Goal: Information Seeking & Learning: Check status

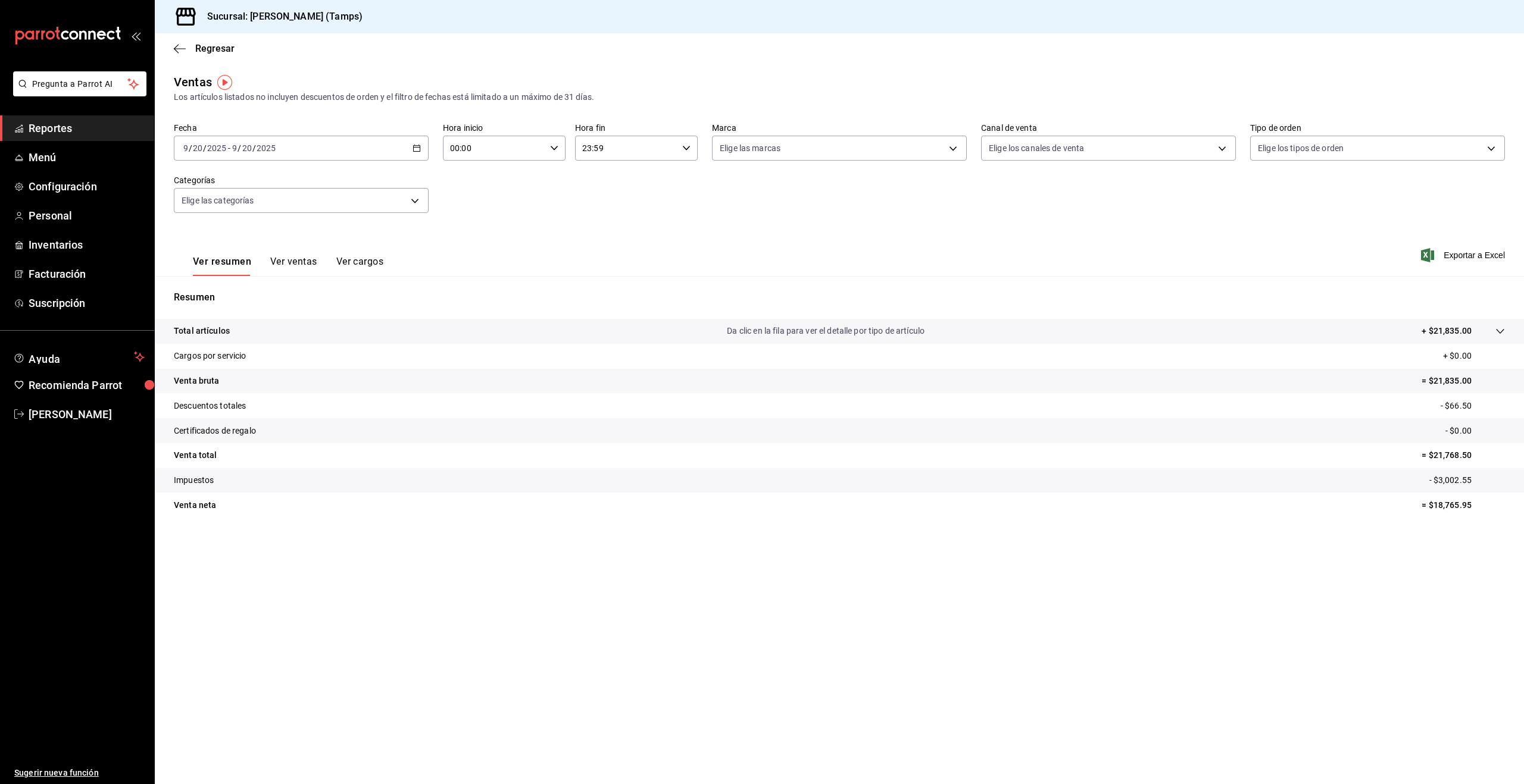
click at [319, 263] on div "Ver resumen Ver ventas Ver cargos" at bounding box center [288, 265] width 190 height 20
click at [210, 328] on p "Total artículos" at bounding box center [201, 331] width 56 height 12
click at [31, 118] on link "Reportes" at bounding box center [77, 128] width 154 height 26
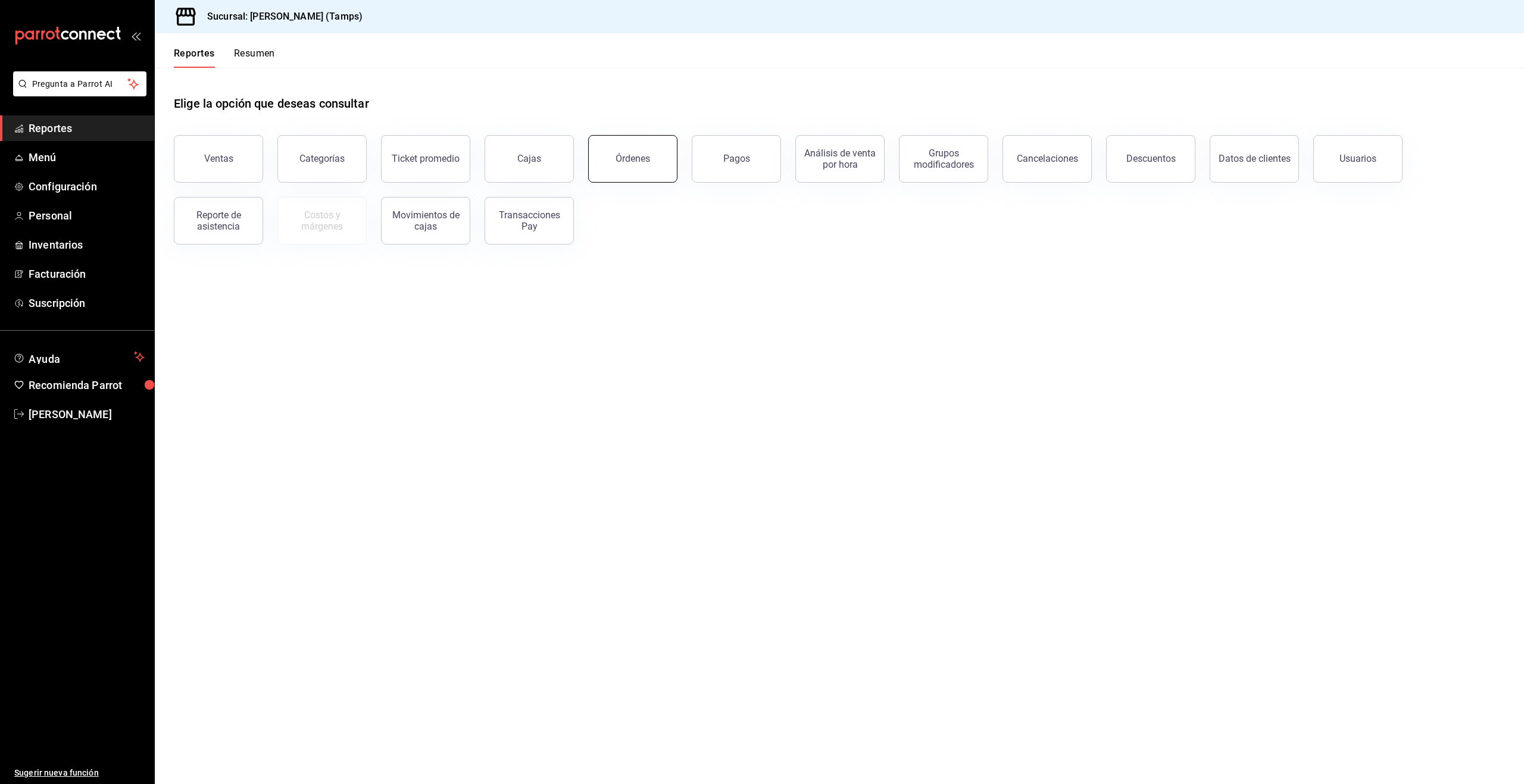
click at [657, 166] on button "Órdenes" at bounding box center [633, 159] width 89 height 48
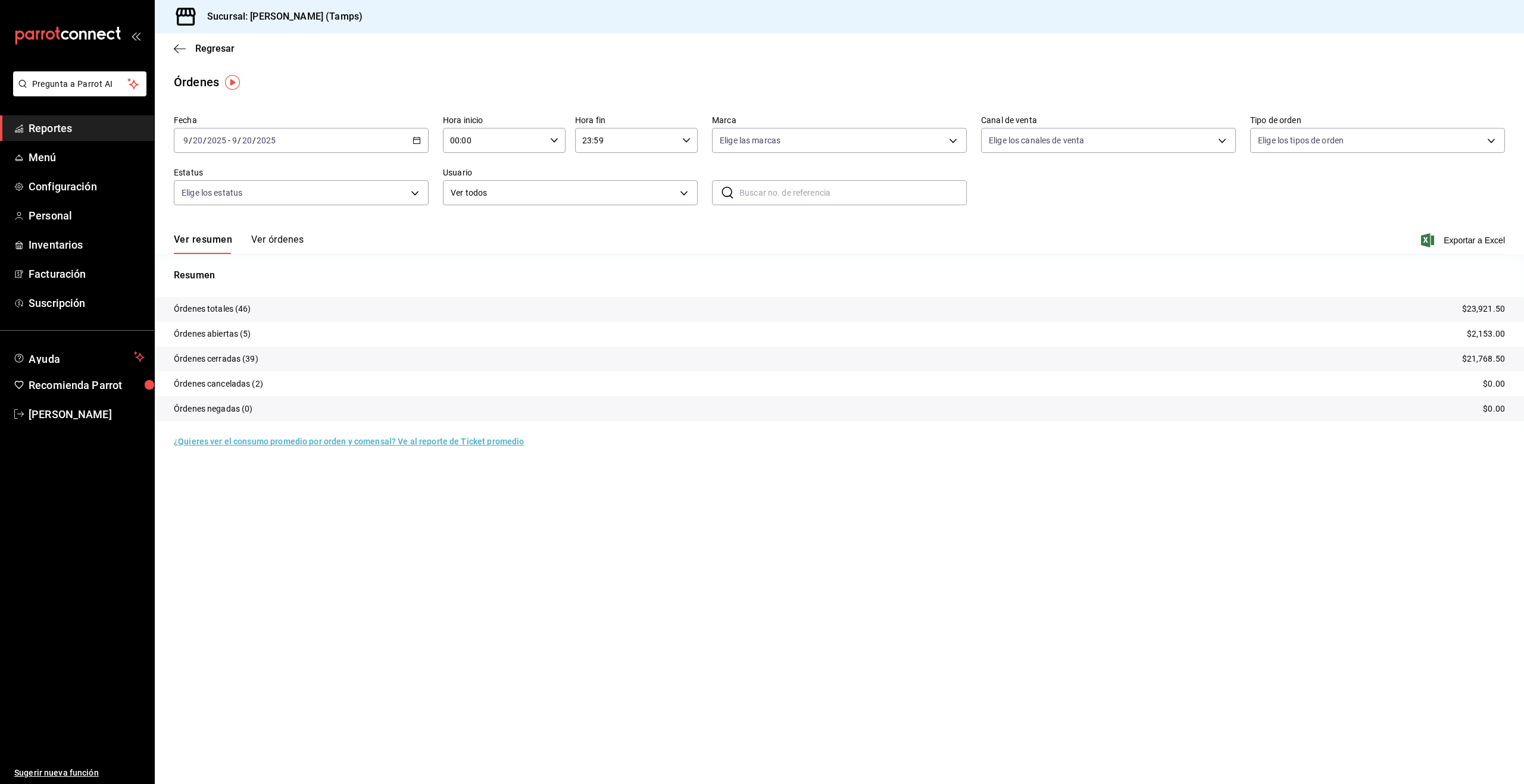
click at [58, 135] on span "Reportes" at bounding box center [87, 128] width 116 height 16
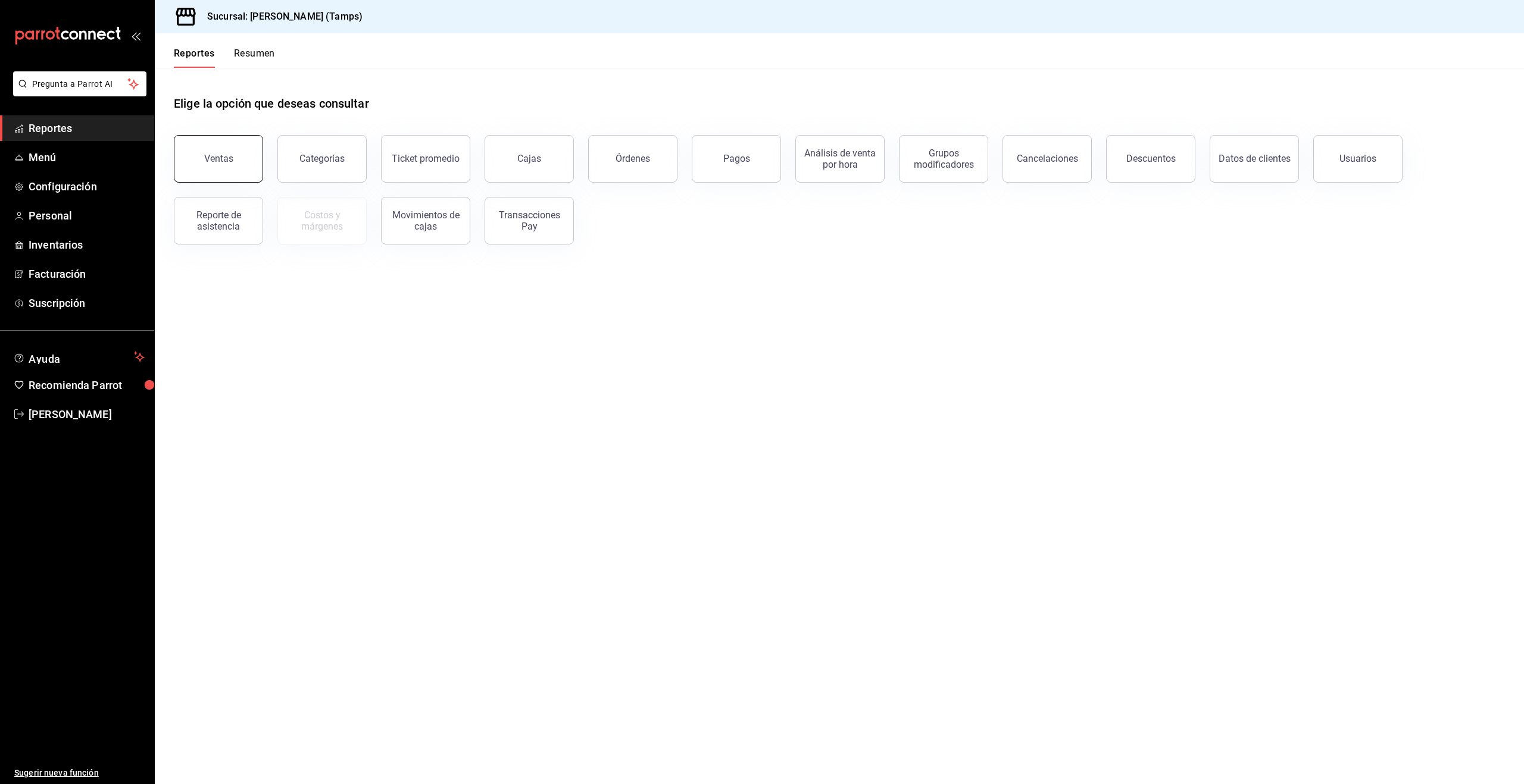
click at [226, 165] on button "Ventas" at bounding box center [218, 159] width 89 height 48
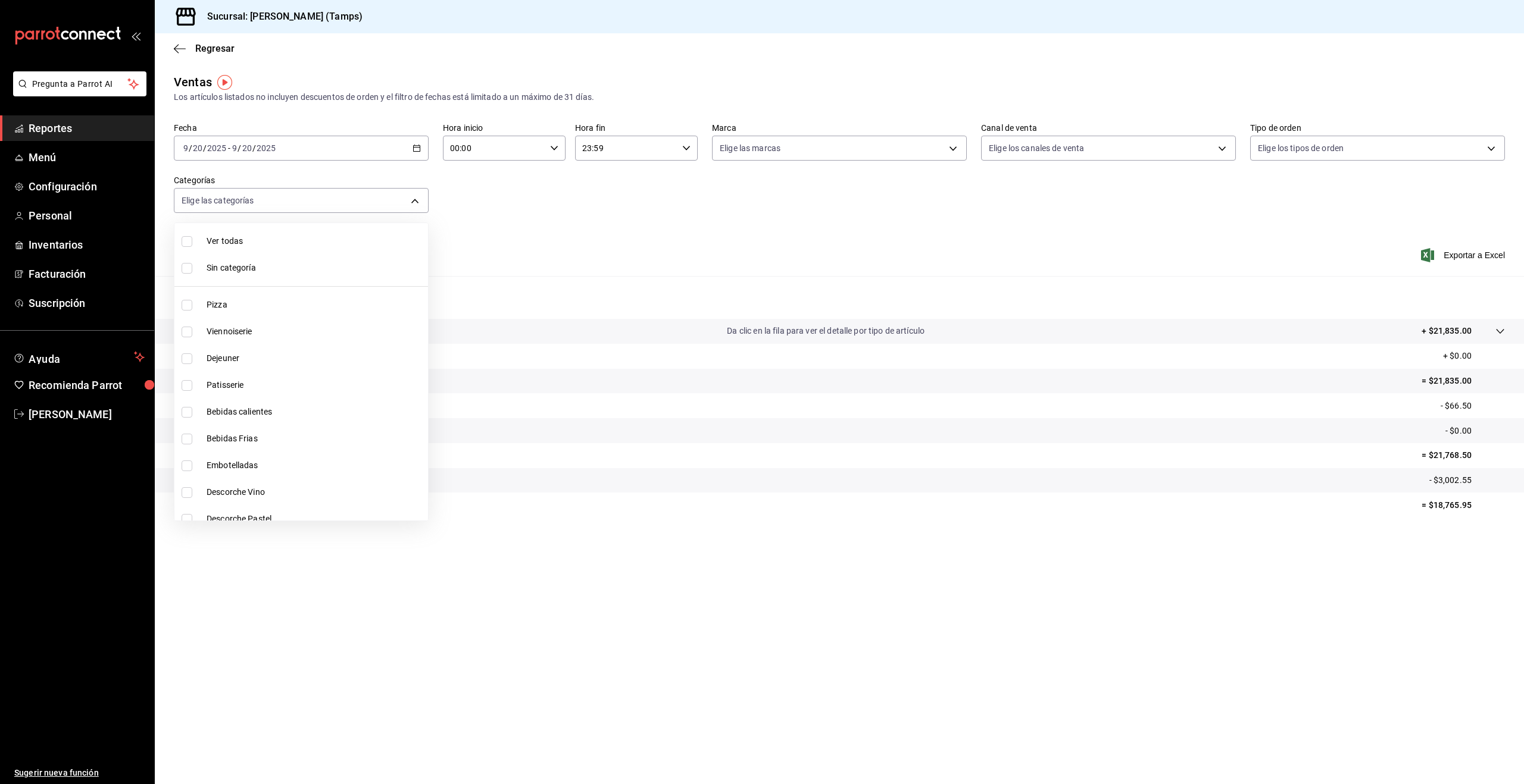
click at [274, 206] on body "Pregunta a Parrot AI Reportes Menú Configuración Personal Inventarios Facturaci…" at bounding box center [762, 392] width 1524 height 784
click at [613, 192] on div at bounding box center [762, 392] width 1524 height 784
click at [1306, 139] on body "Pregunta a Parrot AI Reportes Menú Configuración Personal Inventarios Facturaci…" at bounding box center [762, 392] width 1524 height 784
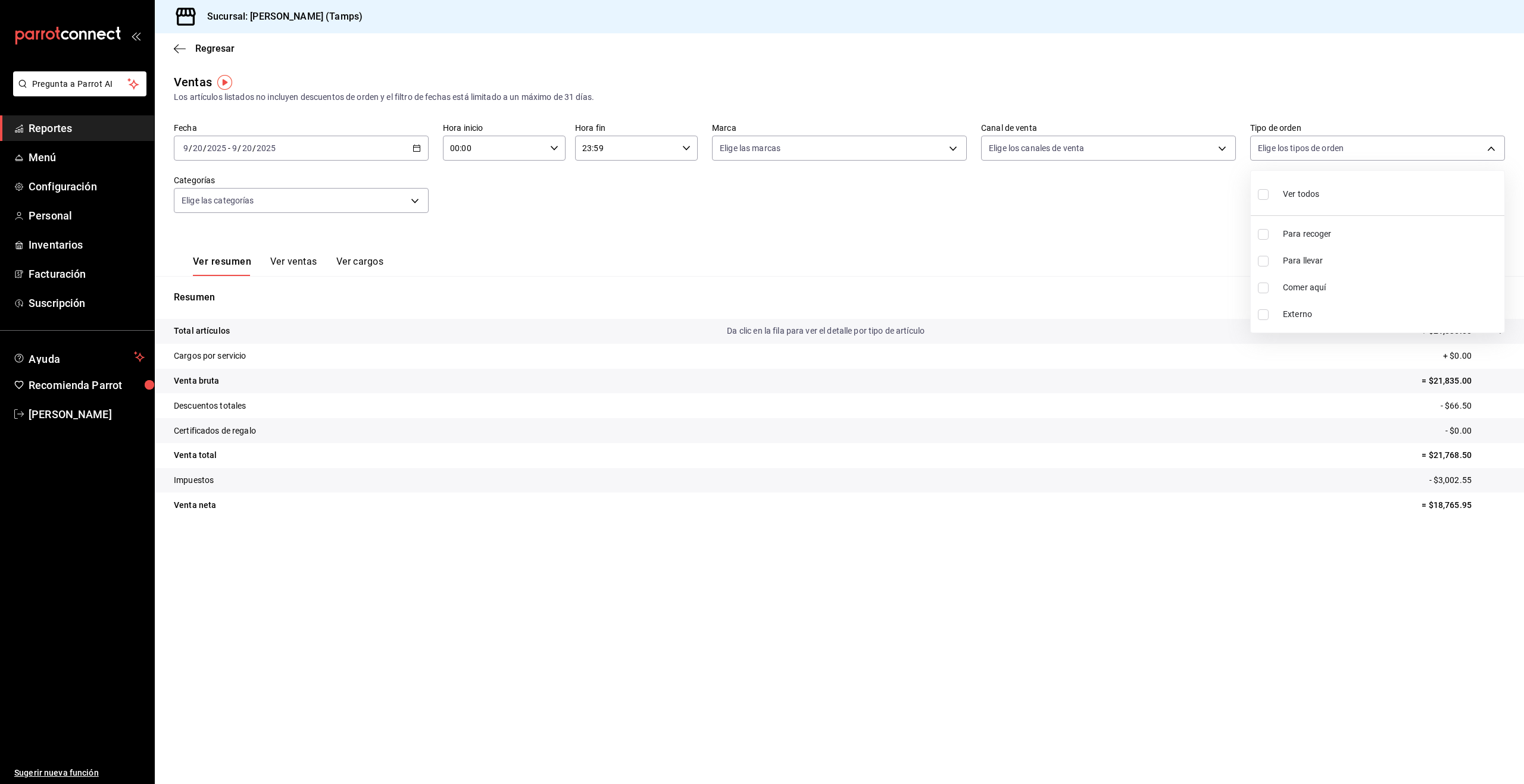
drag, startPoint x: 1016, startPoint y: 256, endPoint x: 989, endPoint y: 250, distance: 27.7
click at [1015, 255] on div at bounding box center [762, 392] width 1524 height 784
click at [285, 204] on body "Pregunta a Parrot AI Reportes Menú Configuración Personal Inventarios Facturaci…" at bounding box center [762, 392] width 1524 height 784
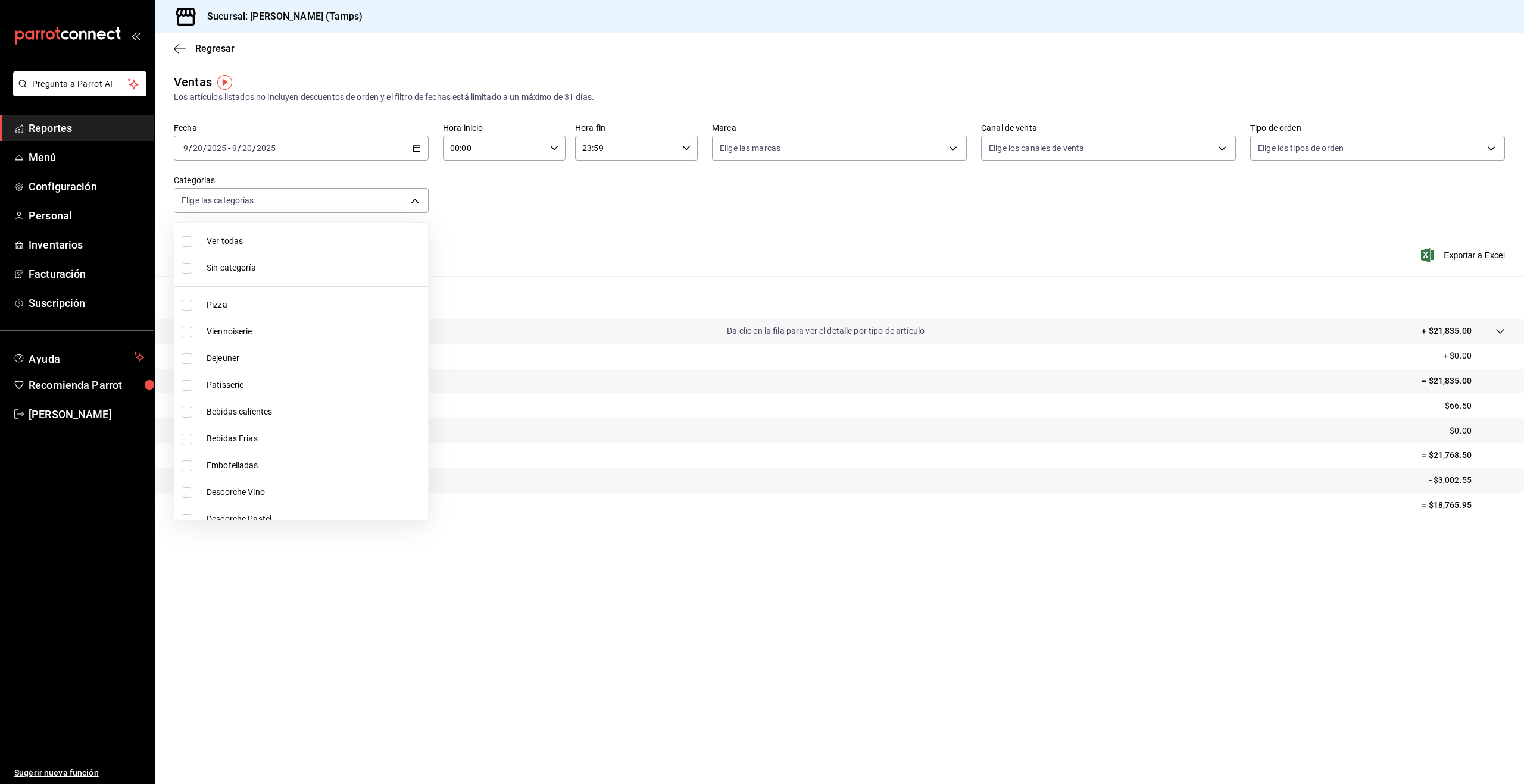
click at [526, 231] on div at bounding box center [762, 392] width 1524 height 784
click at [291, 258] on button "Ver ventas" at bounding box center [294, 265] width 47 height 20
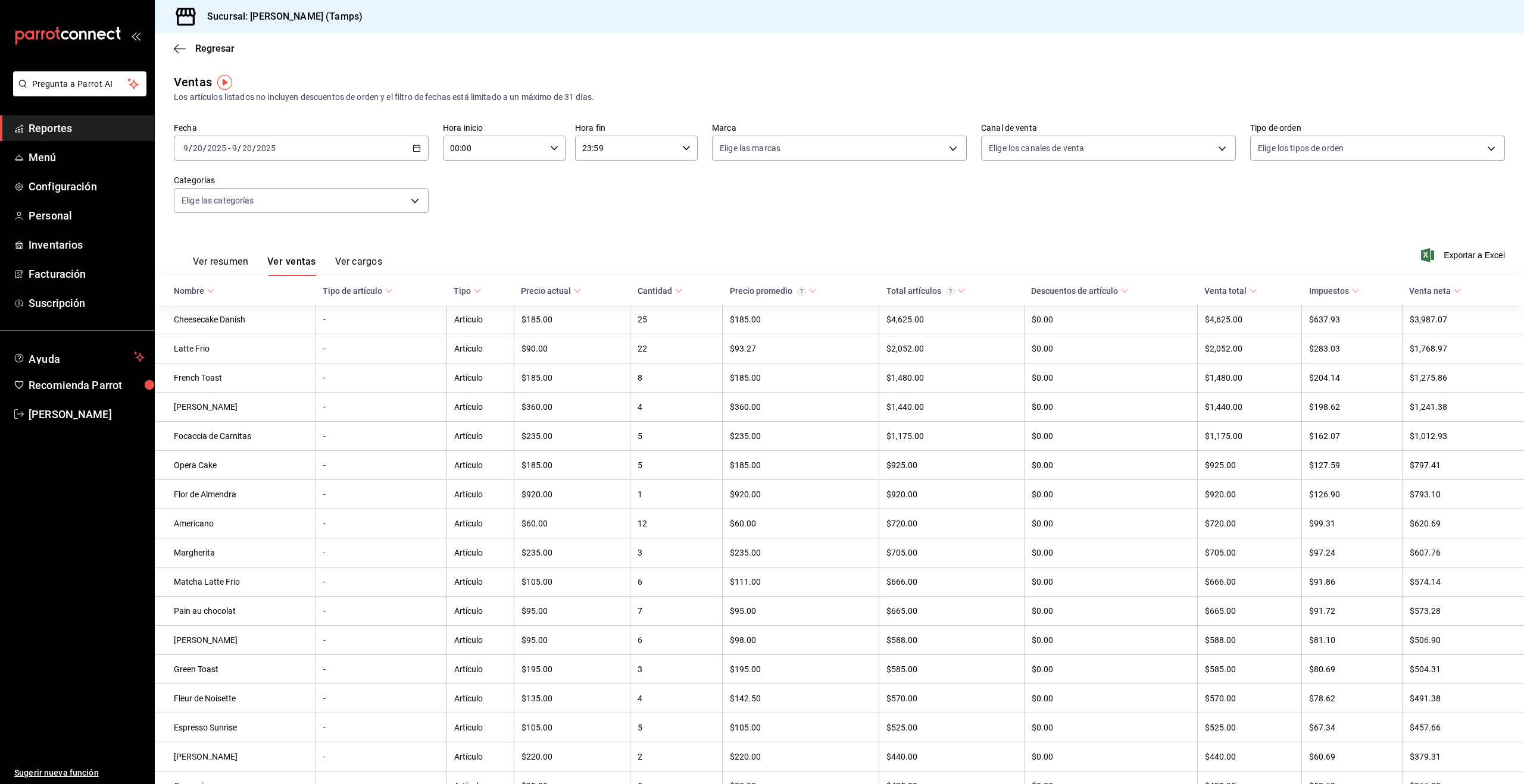
click at [199, 294] on div "Nombre" at bounding box center [189, 291] width 31 height 10
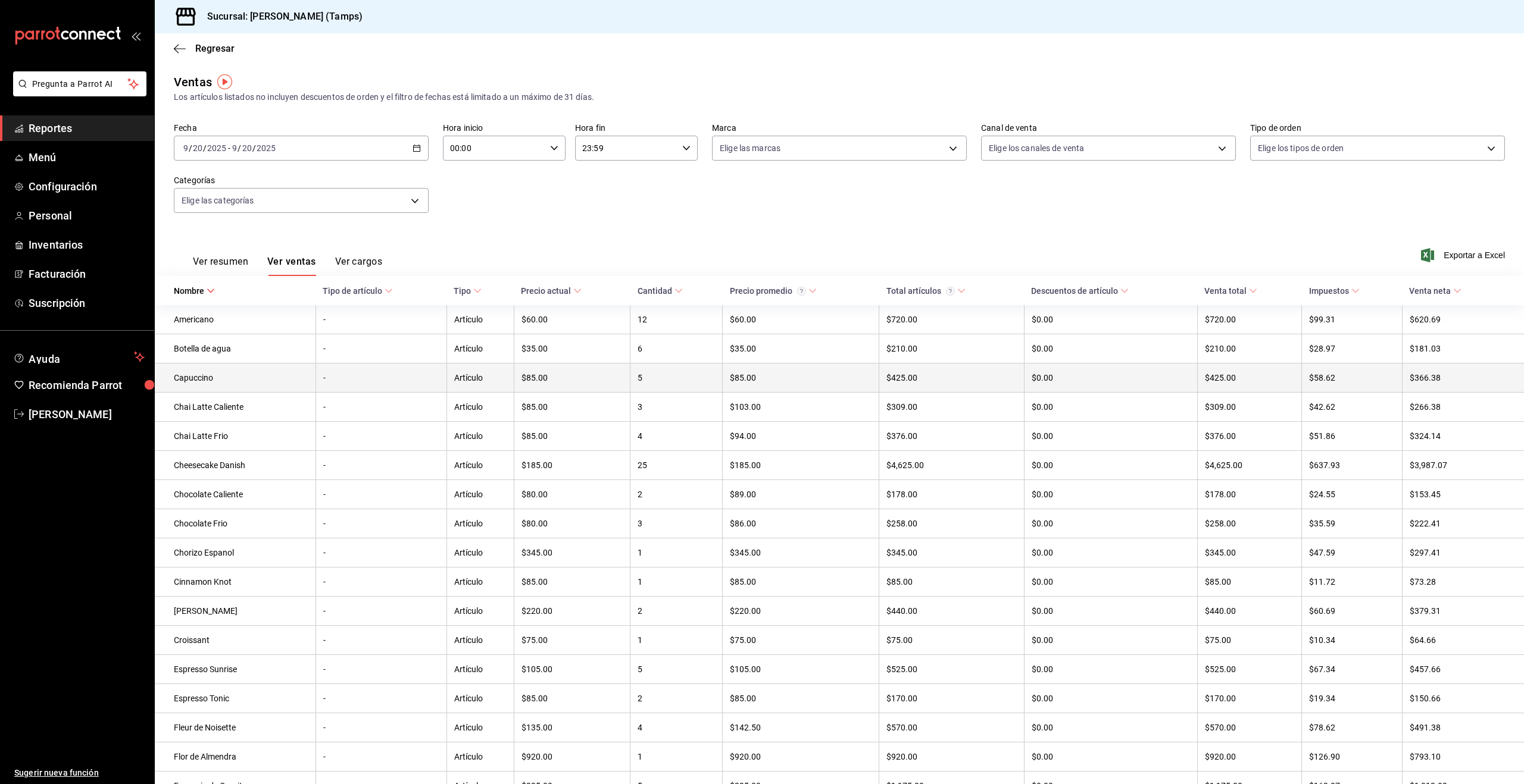
scroll to position [1, 0]
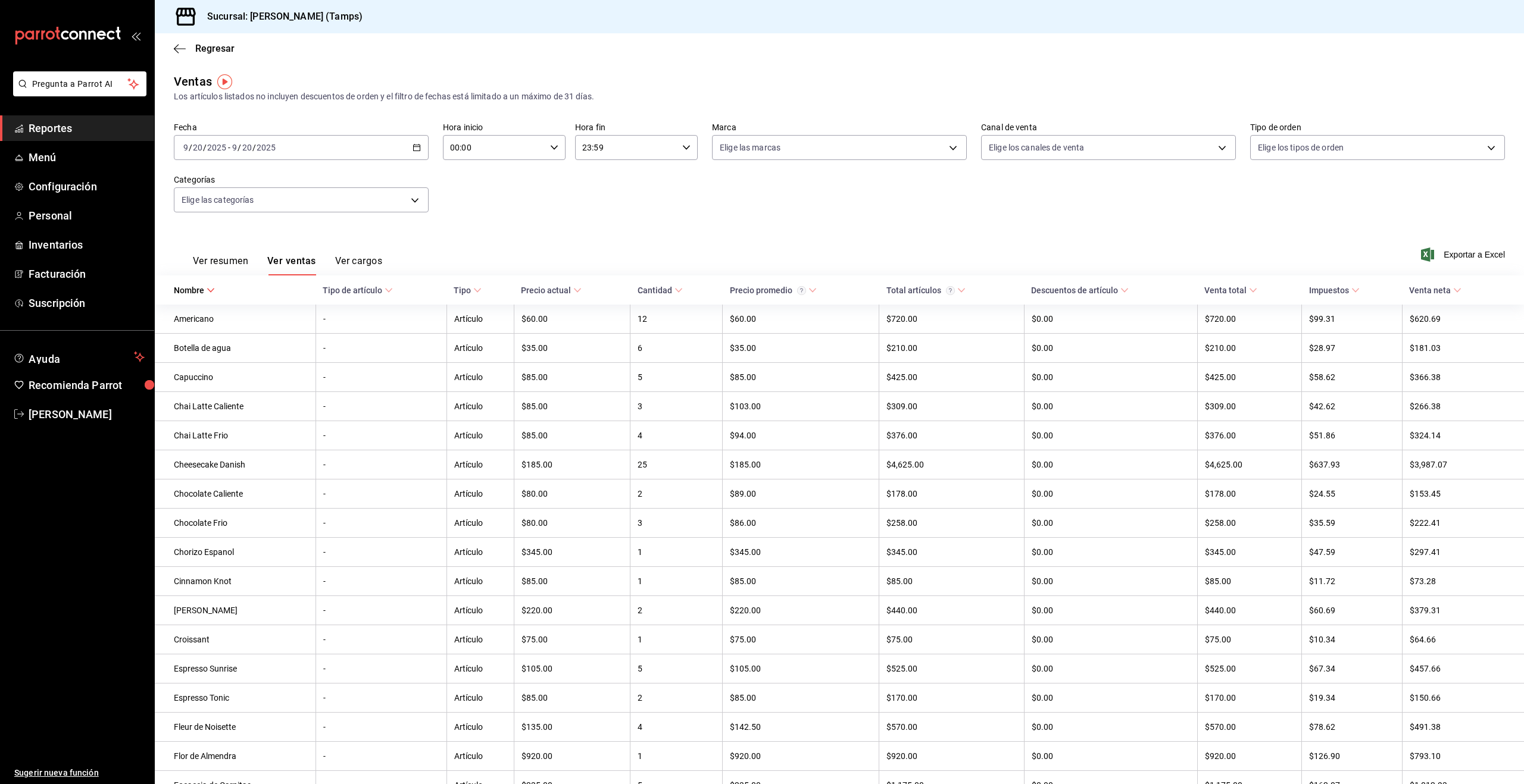
click at [661, 283] on th "Cantidad" at bounding box center [676, 290] width 92 height 29
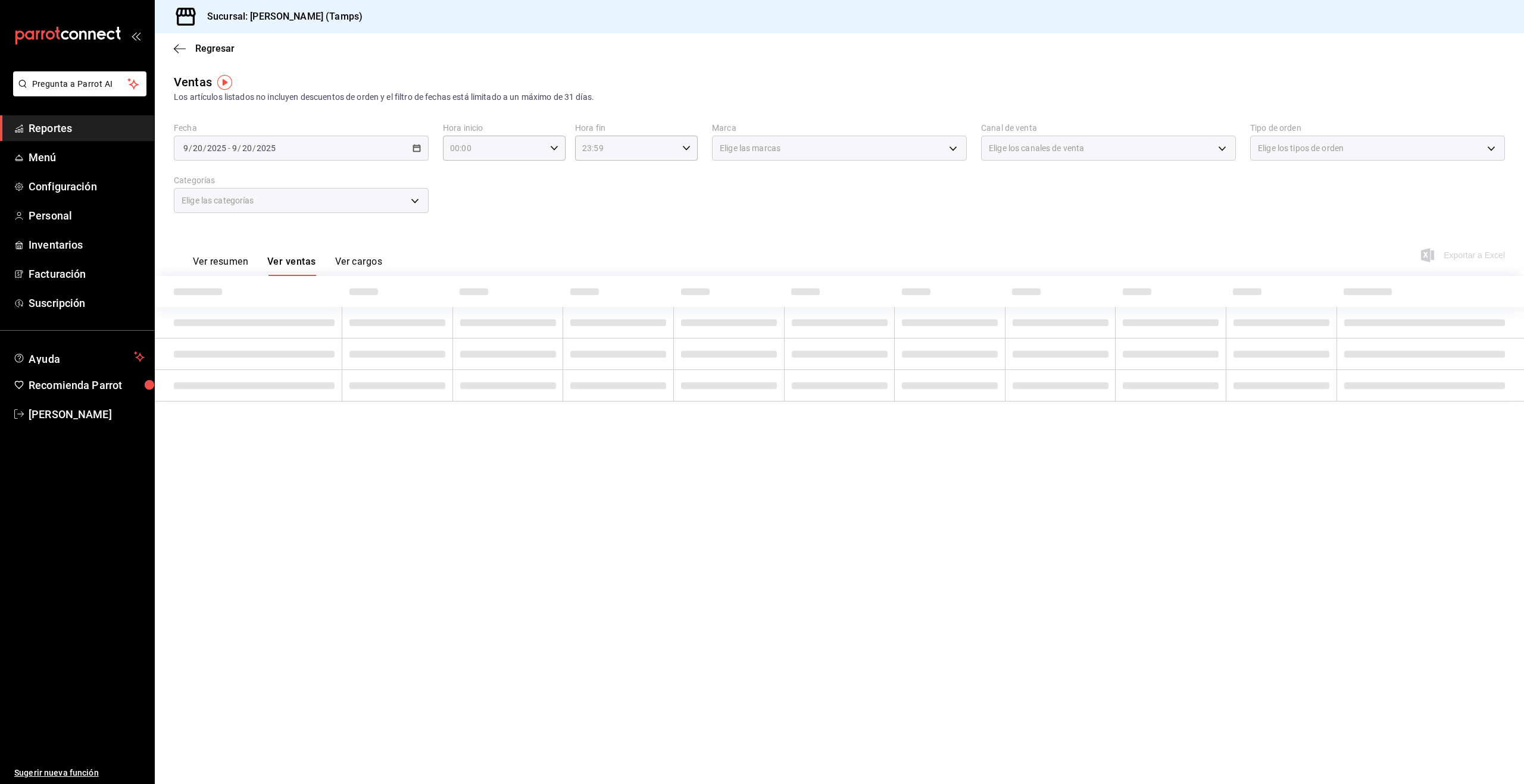
scroll to position [0, 0]
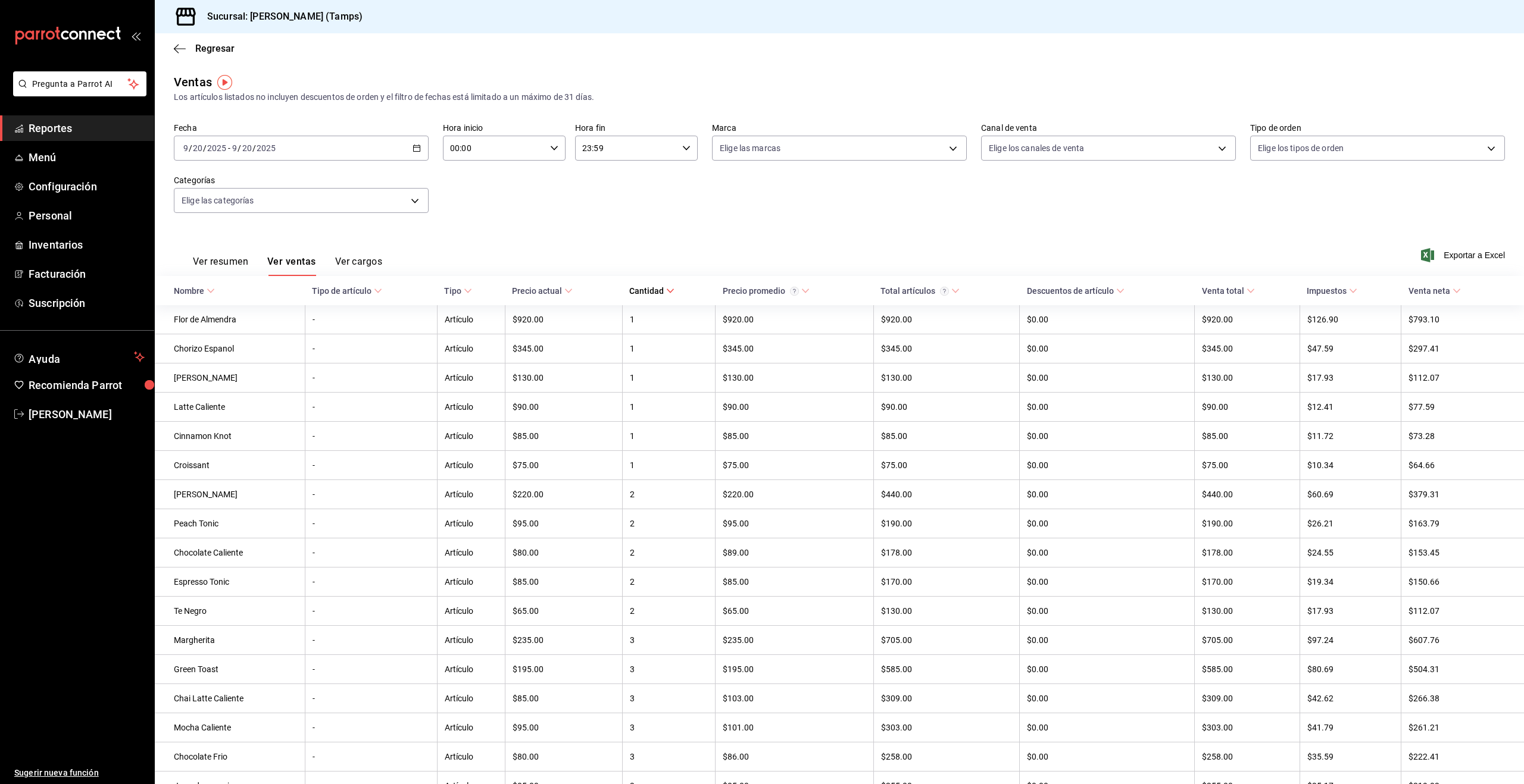
click at [660, 293] on div "Cantidad" at bounding box center [647, 291] width 34 height 10
